Goal: Task Accomplishment & Management: Manage account settings

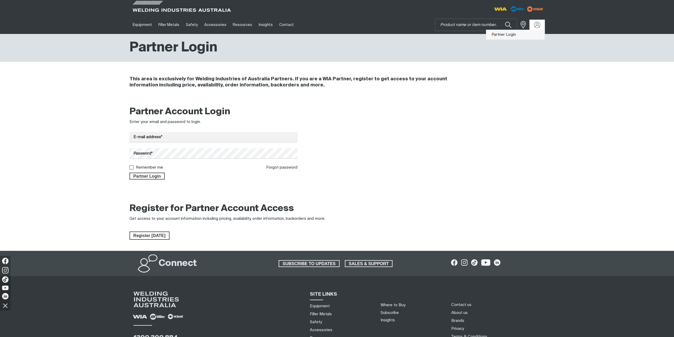
click at [516, 34] on link "Partner Login" at bounding box center [515, 35] width 58 height 10
click at [221, 141] on input "E-mail address*" at bounding box center [214, 137] width 168 height 10
type input "[EMAIL_ADDRESS][DOMAIN_NAME]"
click at [161, 167] on label "Remember me" at bounding box center [149, 167] width 27 height 4
click at [133, 167] on input "Remember me" at bounding box center [131, 166] width 3 height 3
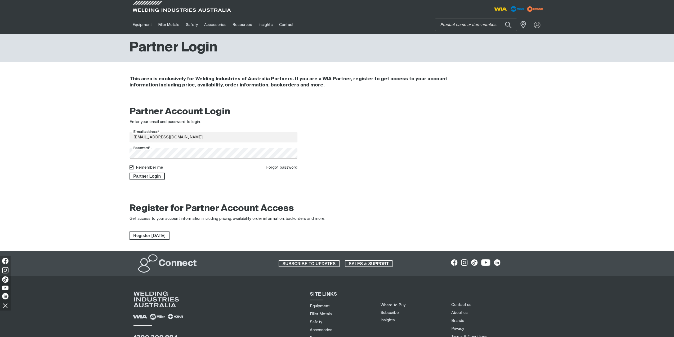
checkbox input "true"
click at [156, 178] on span "Partner Login" at bounding box center [147, 175] width 34 height 7
